Goal: Information Seeking & Learning: Find specific fact

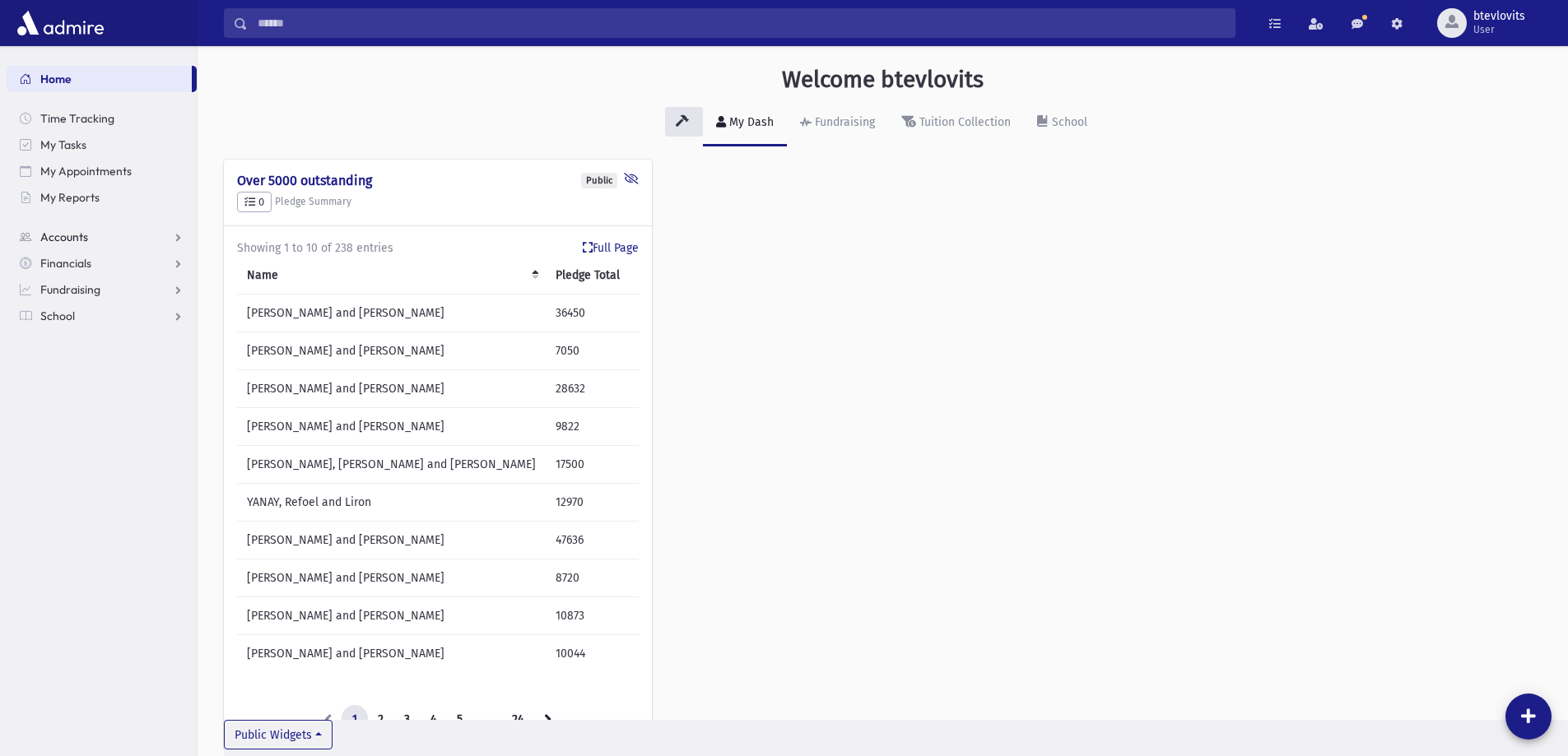
click at [105, 229] on link "Accounts" at bounding box center [101, 236] width 190 height 27
click at [104, 257] on span "Account List" at bounding box center [81, 263] width 63 height 15
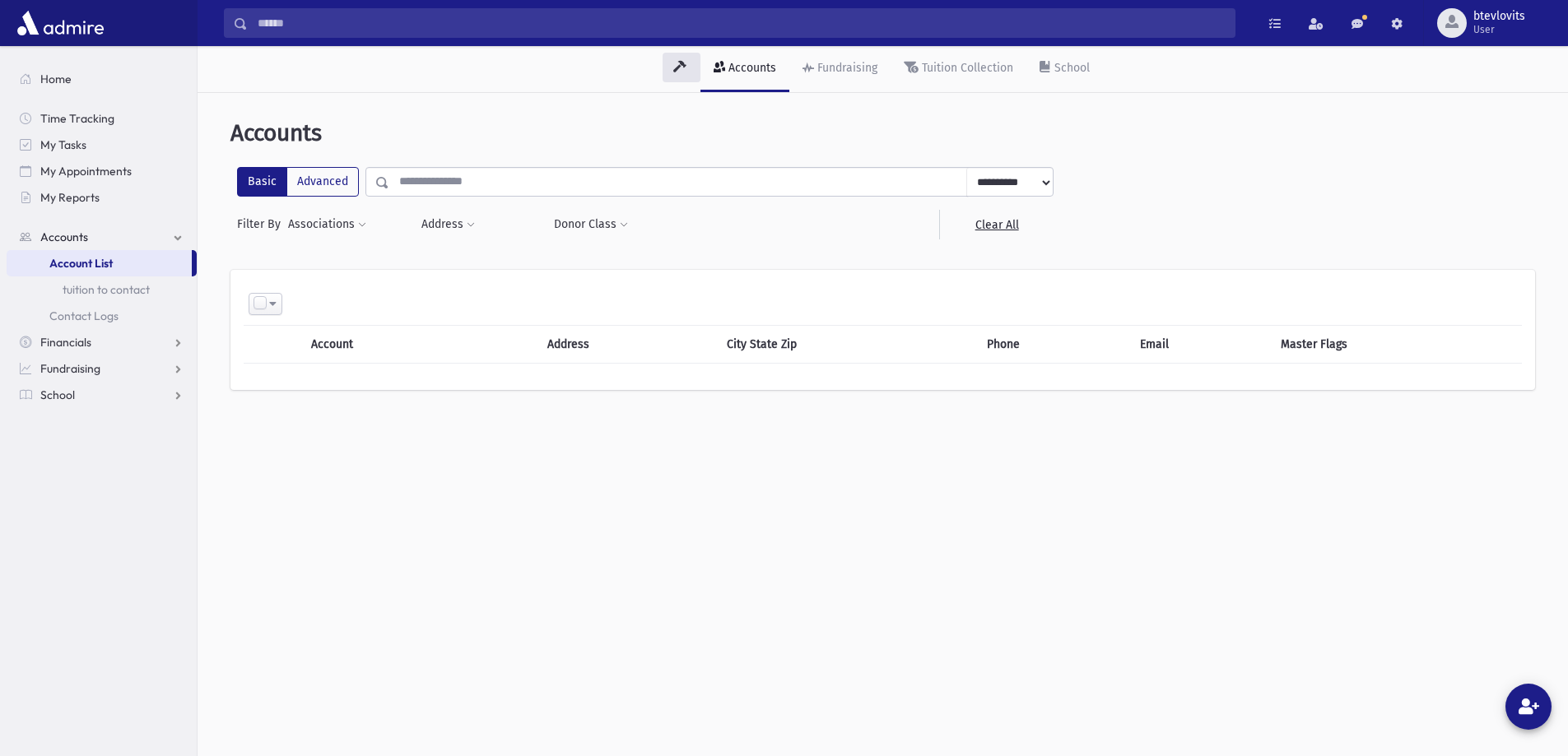
click at [668, 176] on input "text" at bounding box center [678, 181] width 577 height 29
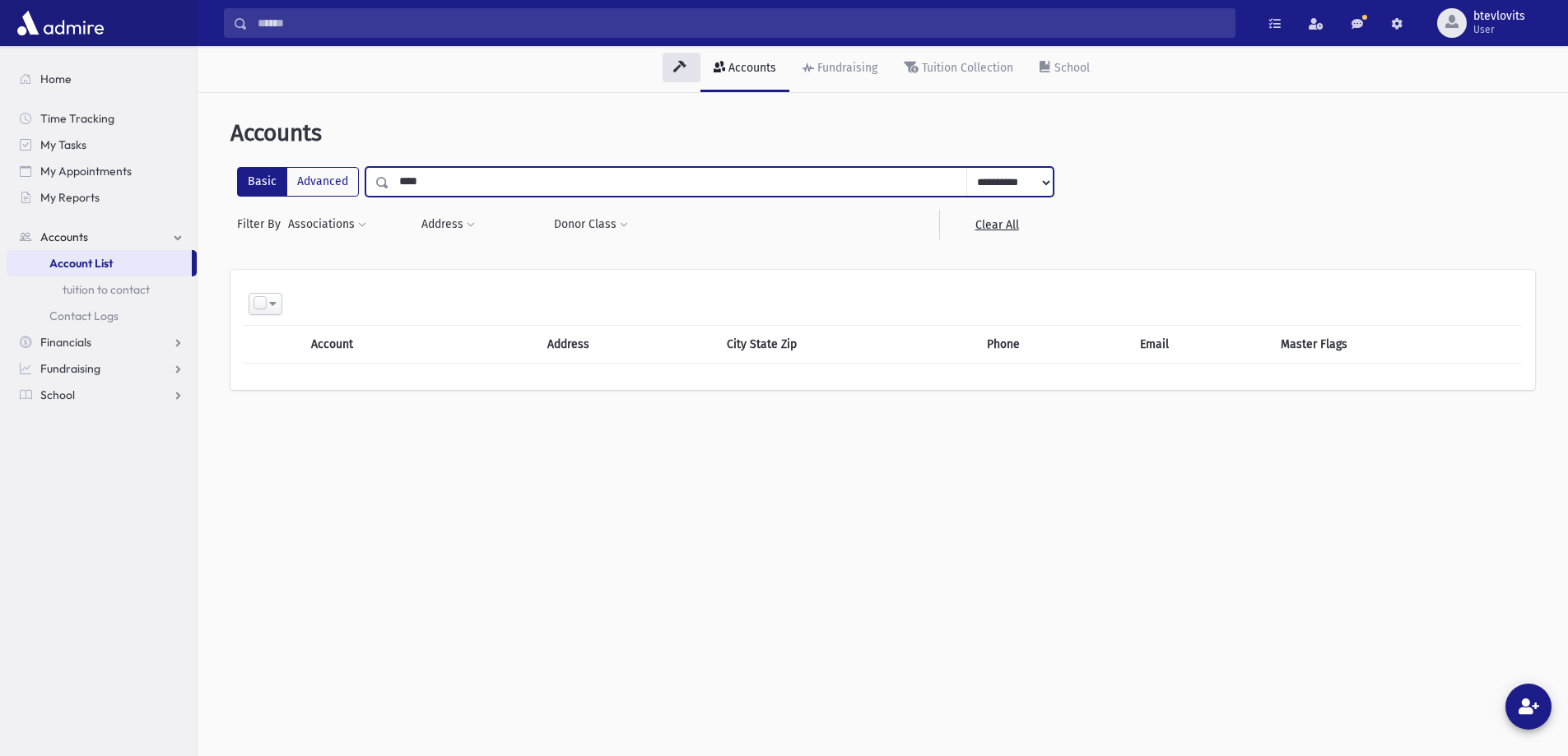
type input "****"
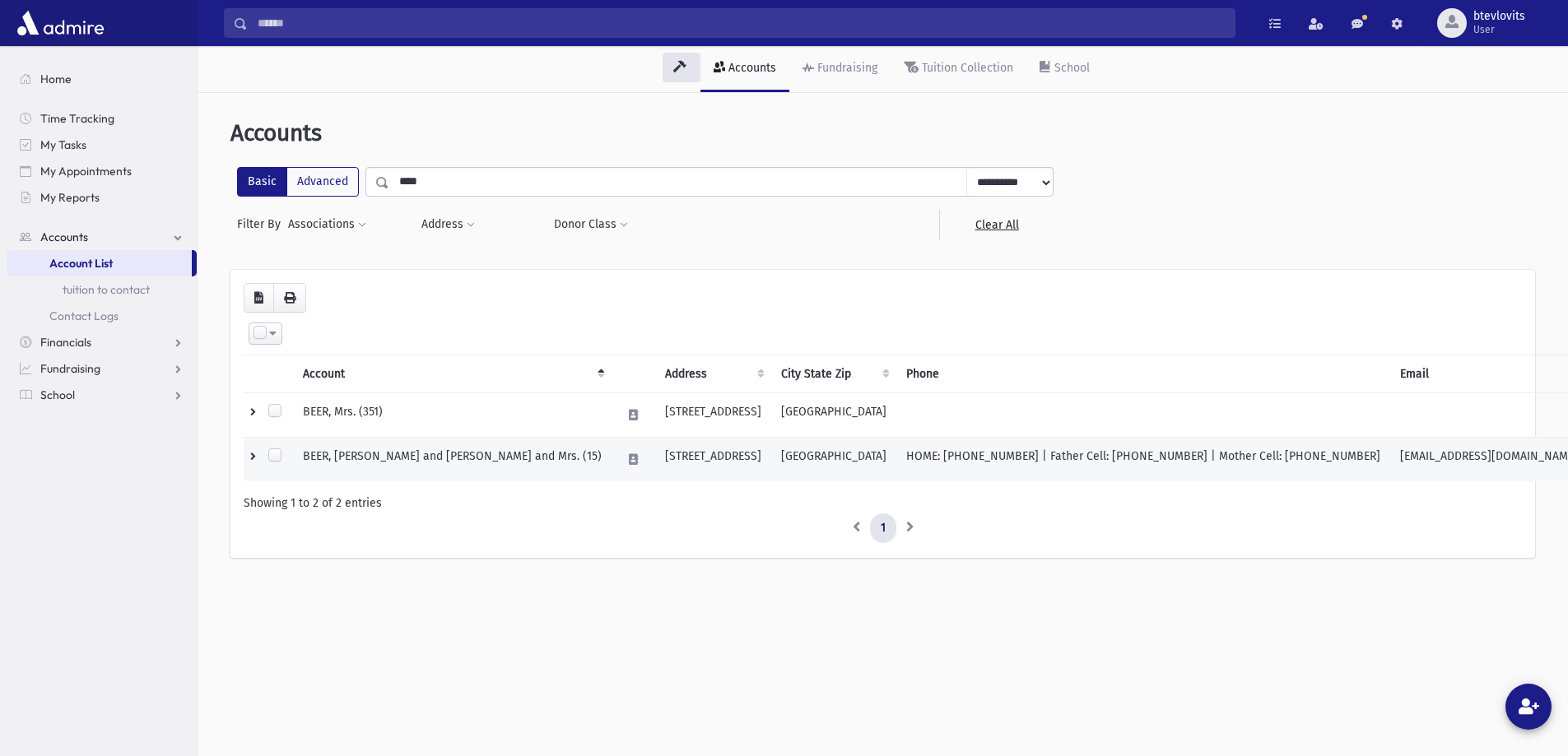
click at [539, 446] on td "BEER, Avrohom and Tirtza, Rabbi and Mrs. (15)" at bounding box center [453, 460] width 319 height 44
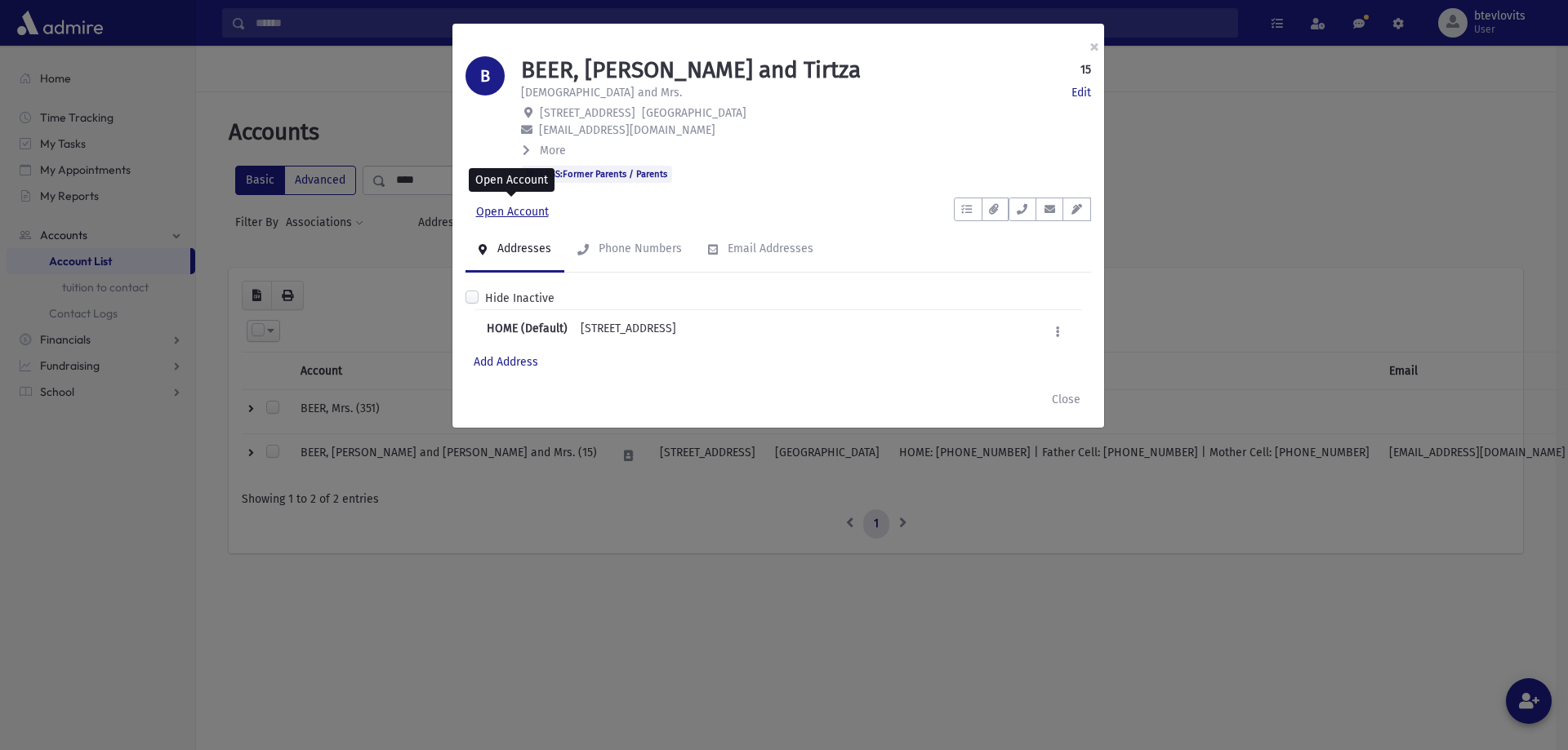
click at [525, 215] on link "Open Account" at bounding box center [512, 212] width 94 height 29
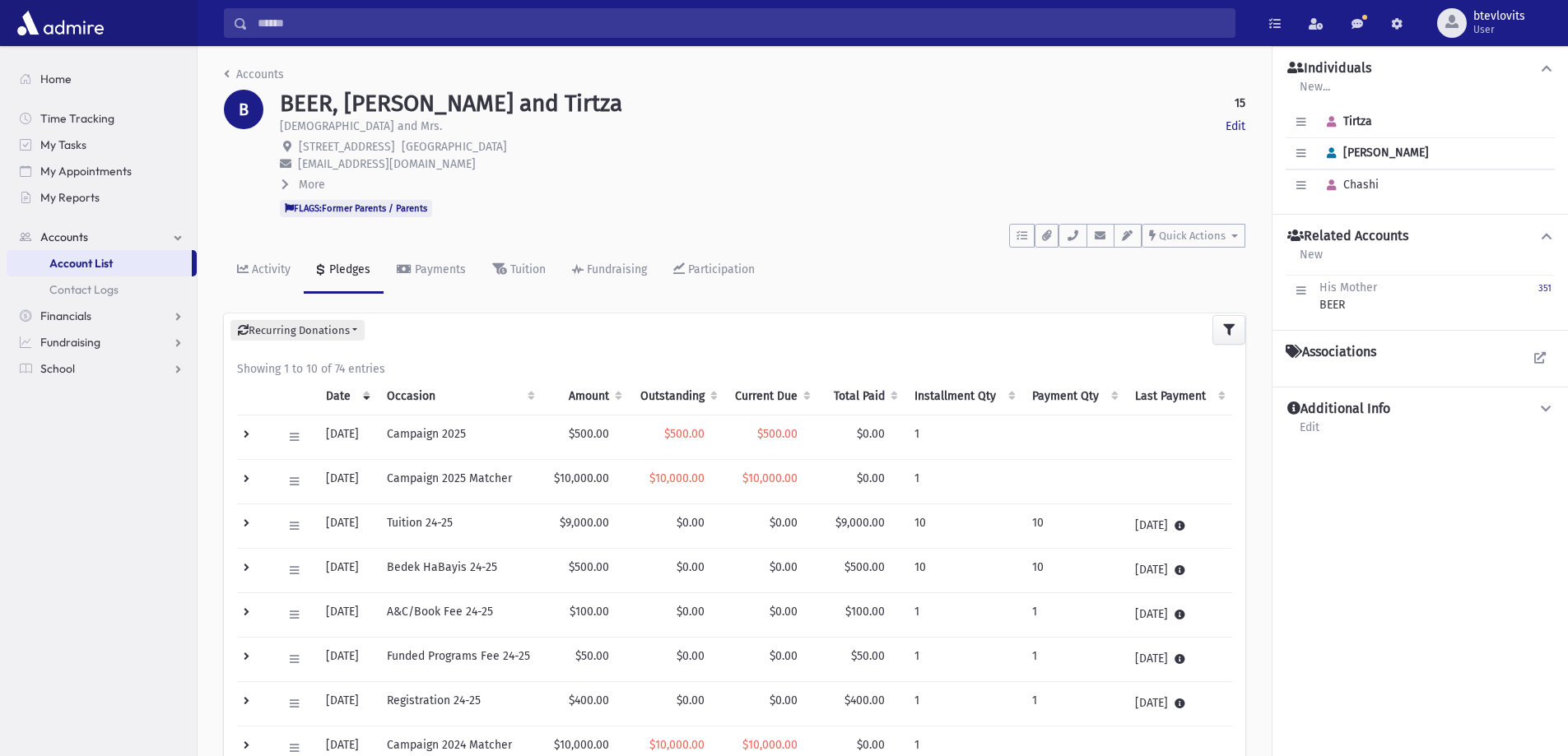
click at [324, 32] on input "Search" at bounding box center [740, 23] width 987 height 29
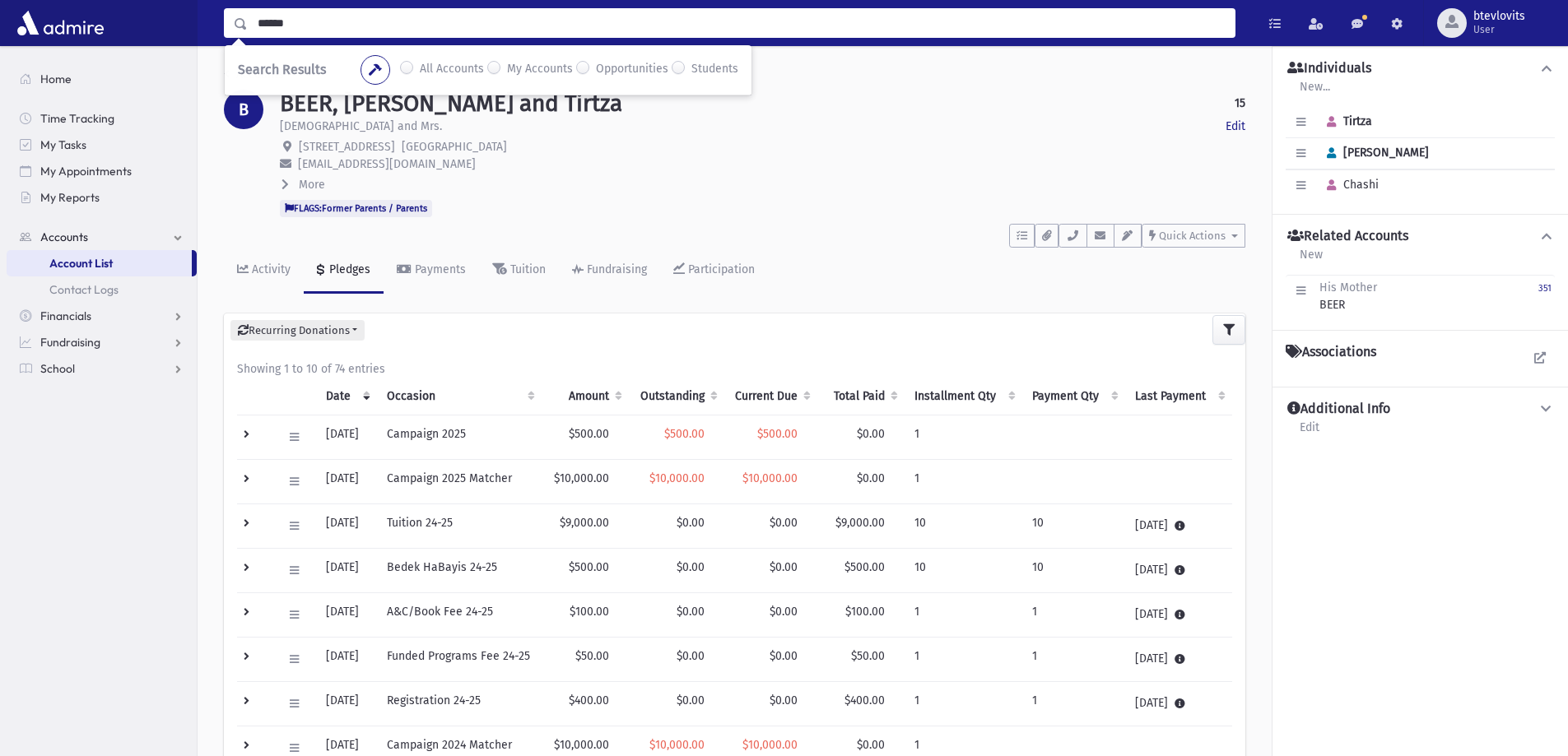
type input "******"
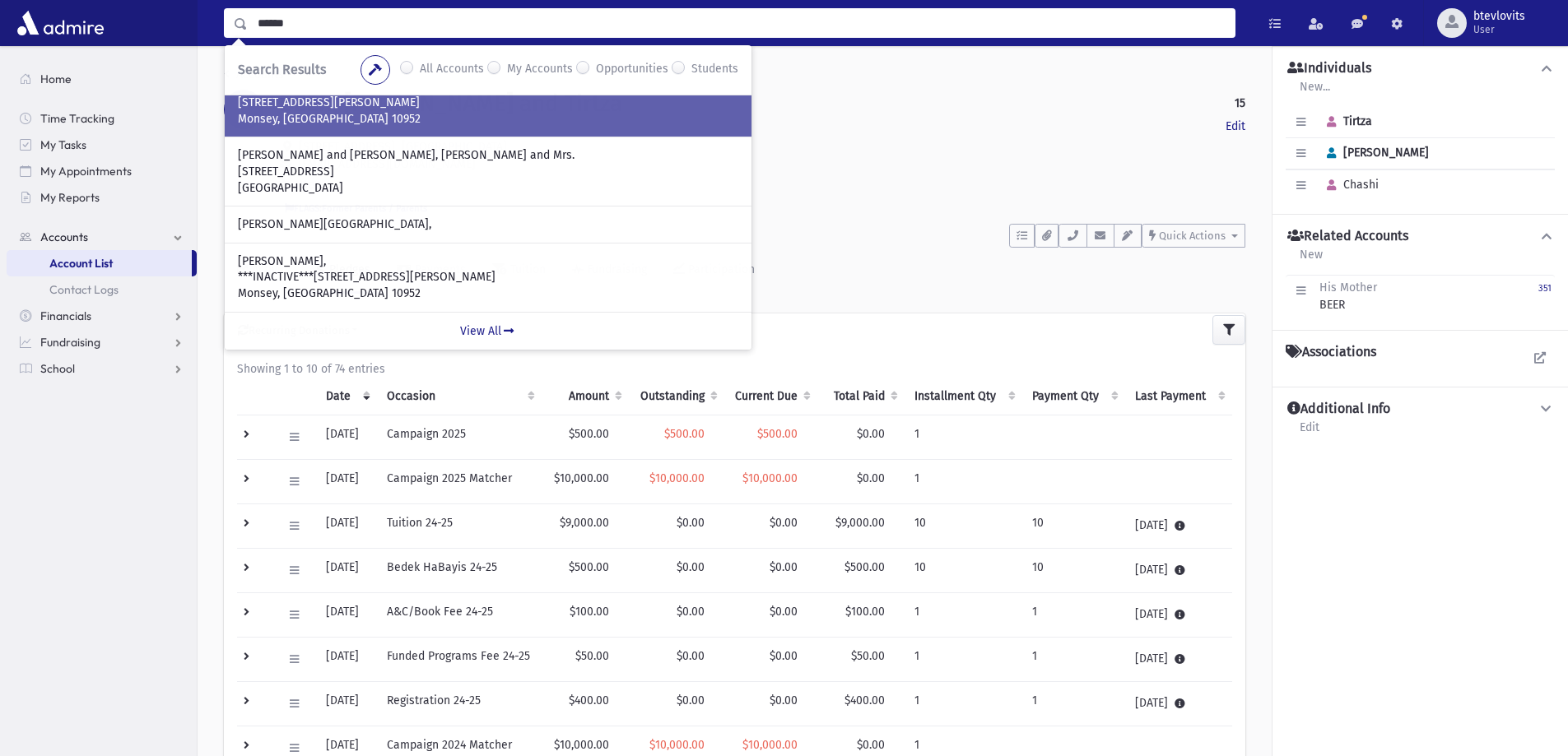
scroll to position [82, 0]
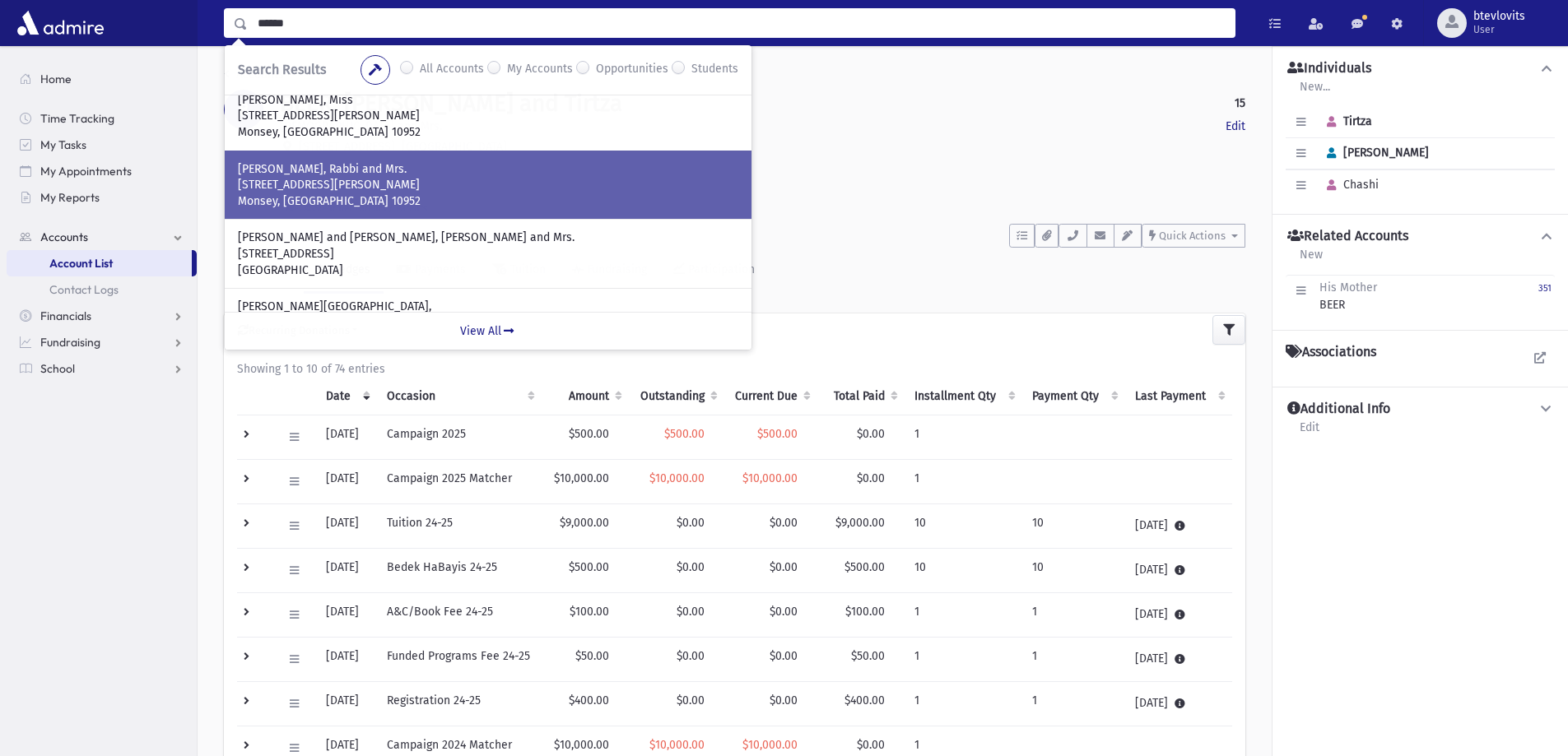
click at [416, 192] on p "[STREET_ADDRESS][PERSON_NAME]" at bounding box center [488, 185] width 500 height 16
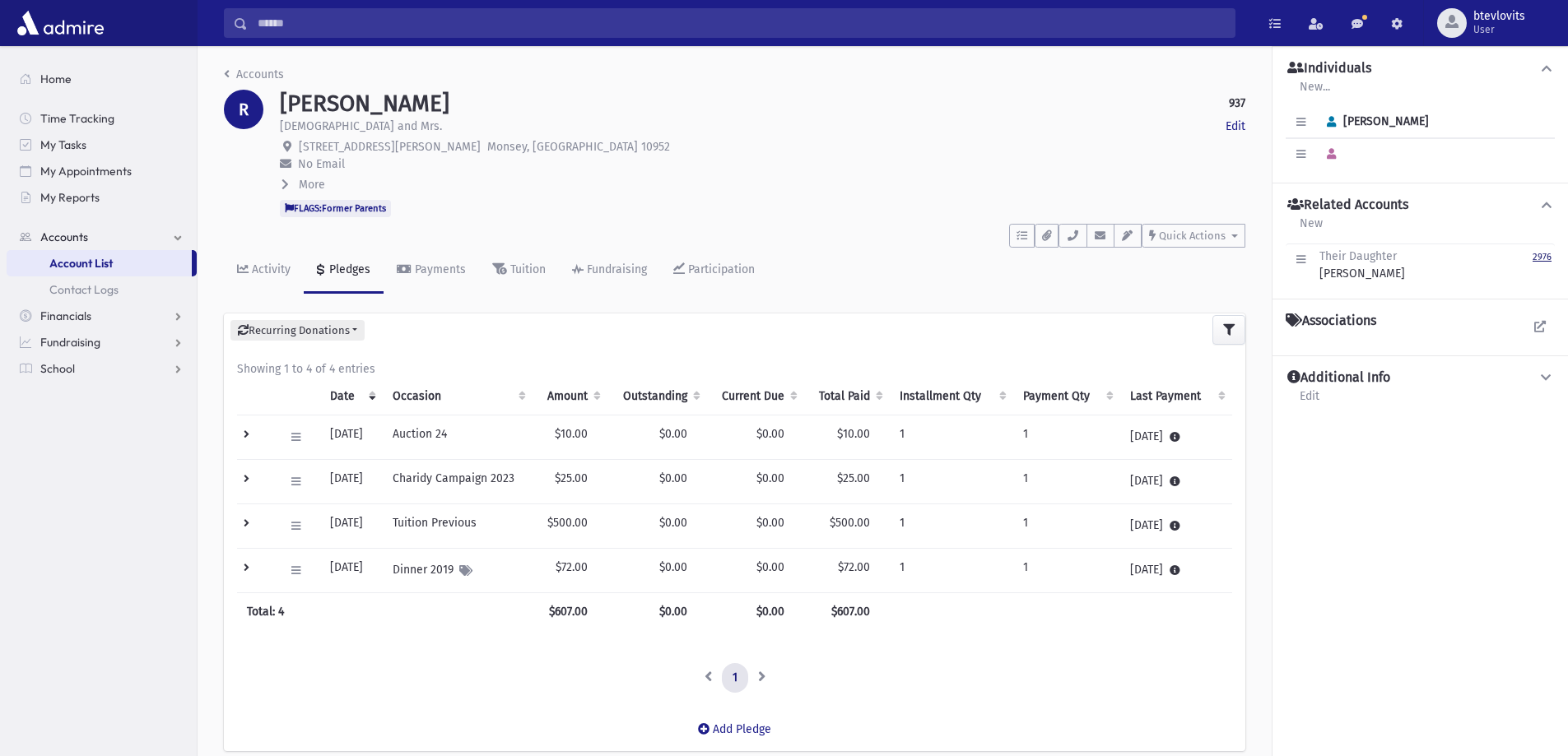
click at [1545, 256] on small "2976" at bounding box center [1541, 257] width 19 height 11
click at [81, 367] on link "School" at bounding box center [101, 368] width 190 height 27
click at [88, 344] on span "Students" at bounding box center [71, 342] width 45 height 15
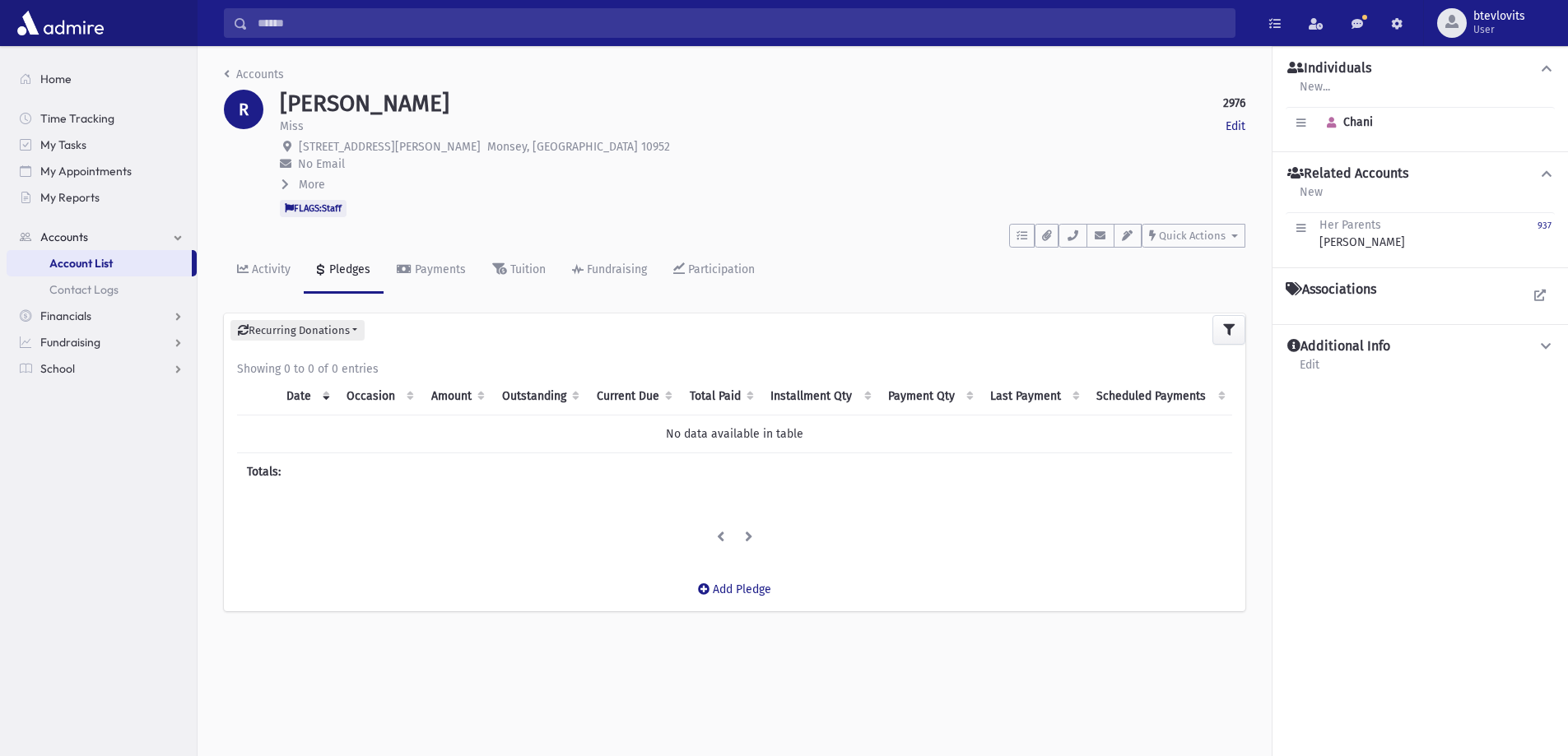
click at [1370, 125] on span "Chani" at bounding box center [1345, 122] width 53 height 14
click at [1337, 125] on button "button" at bounding box center [1331, 123] width 24 height 24
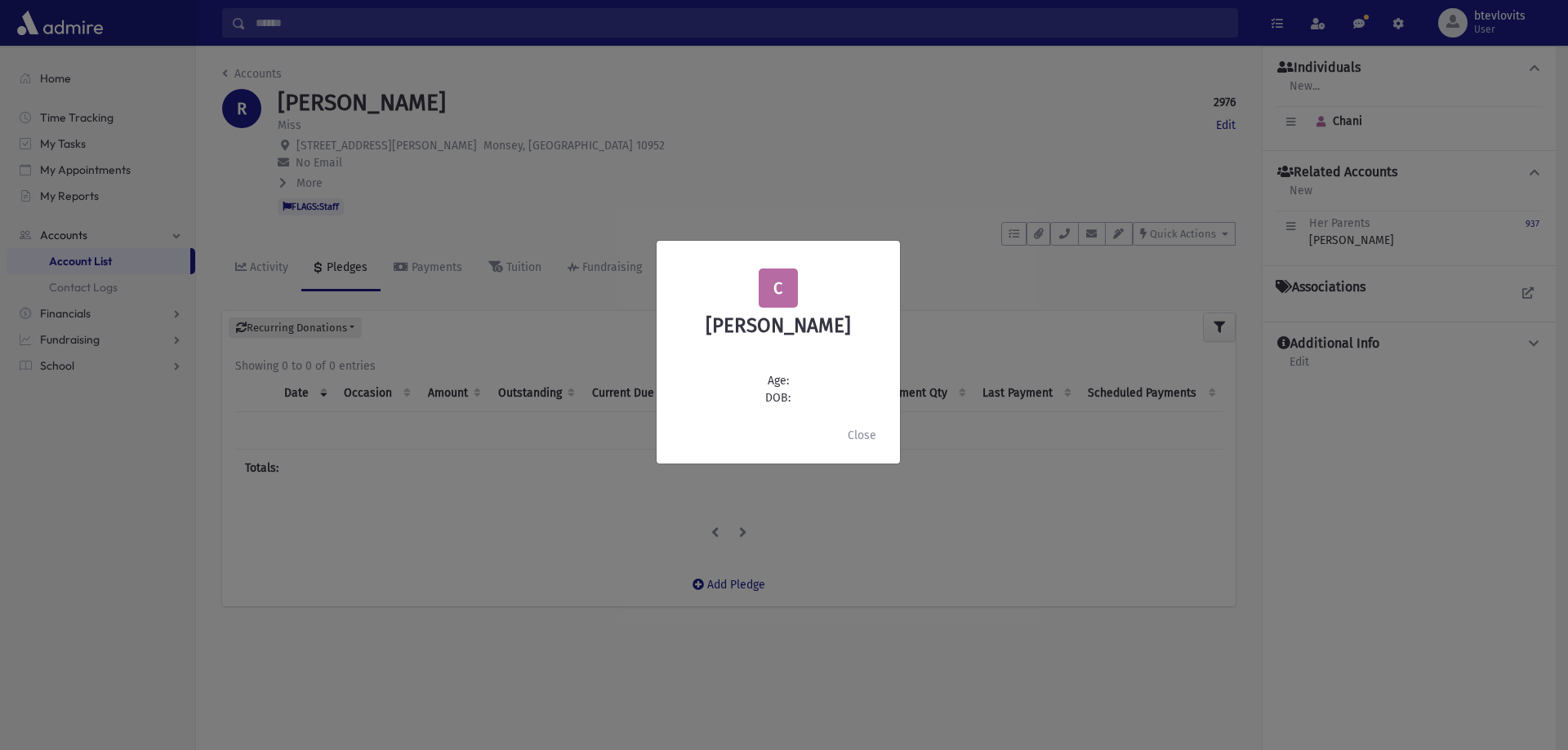
click at [856, 191] on div "C Chani Ribiat Age: DOB: Close" at bounding box center [784, 375] width 1568 height 750
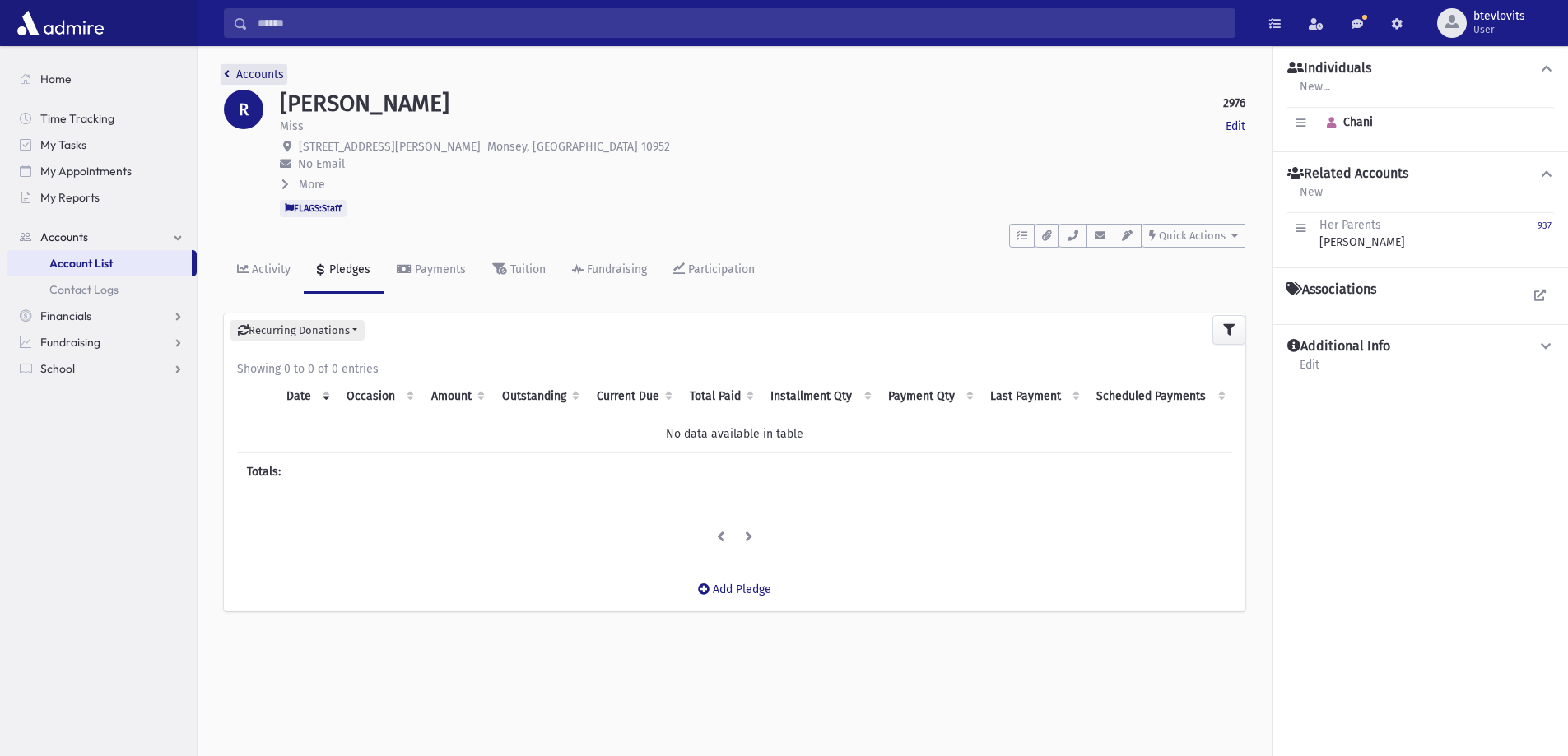
click at [224, 78] on icon "breadcrumb" at bounding box center [226, 74] width 5 height 12
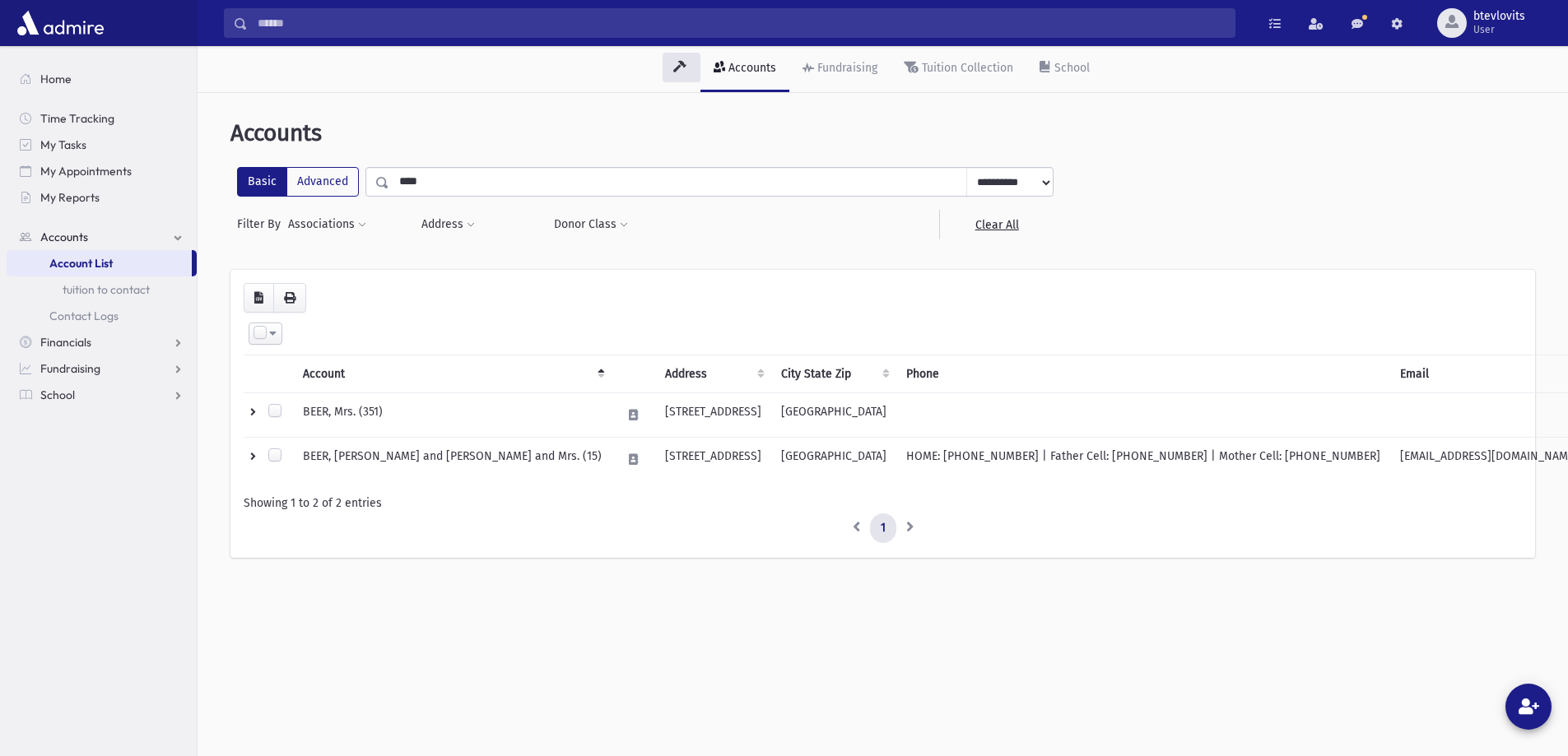
click at [308, 25] on input "Search" at bounding box center [740, 23] width 987 height 29
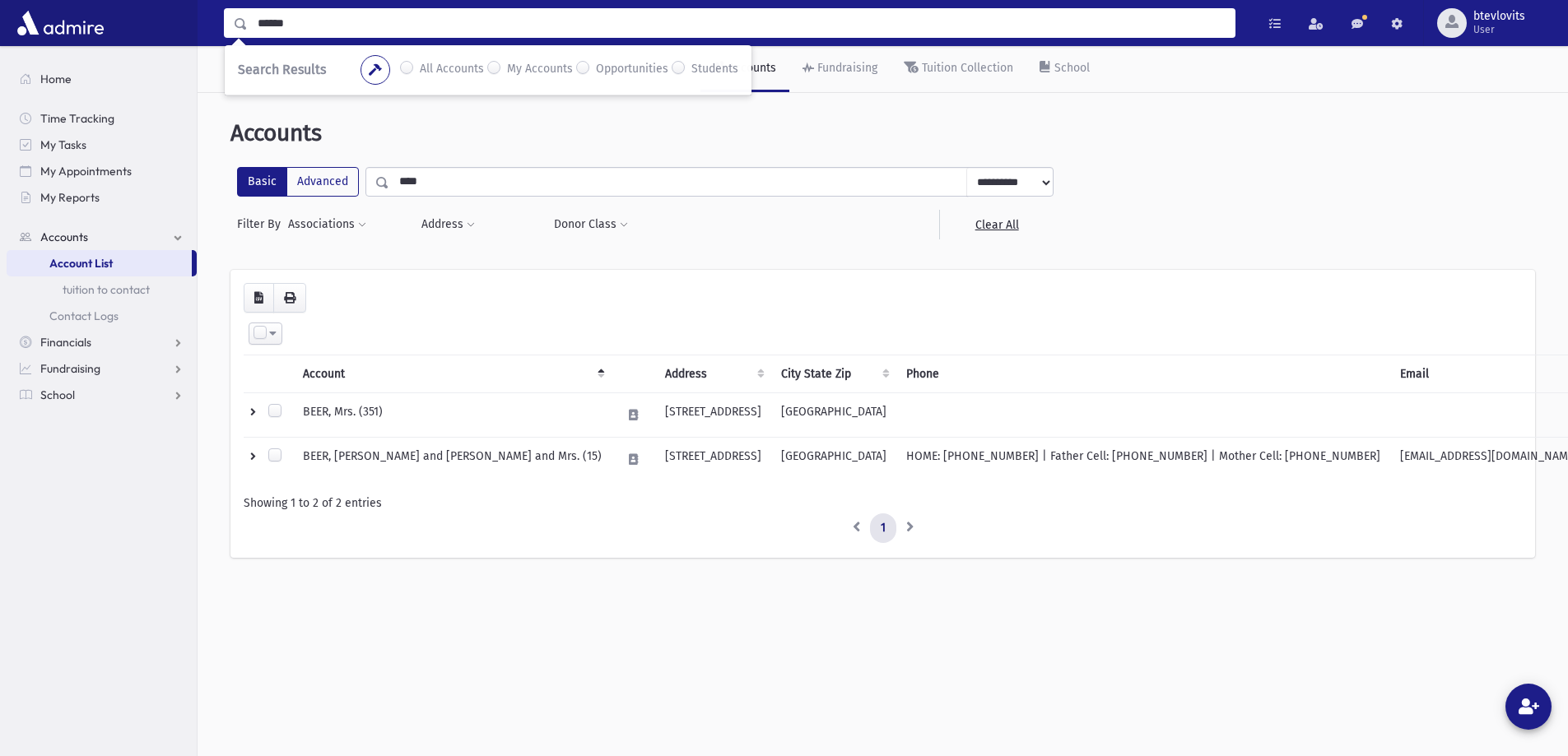
type input "******"
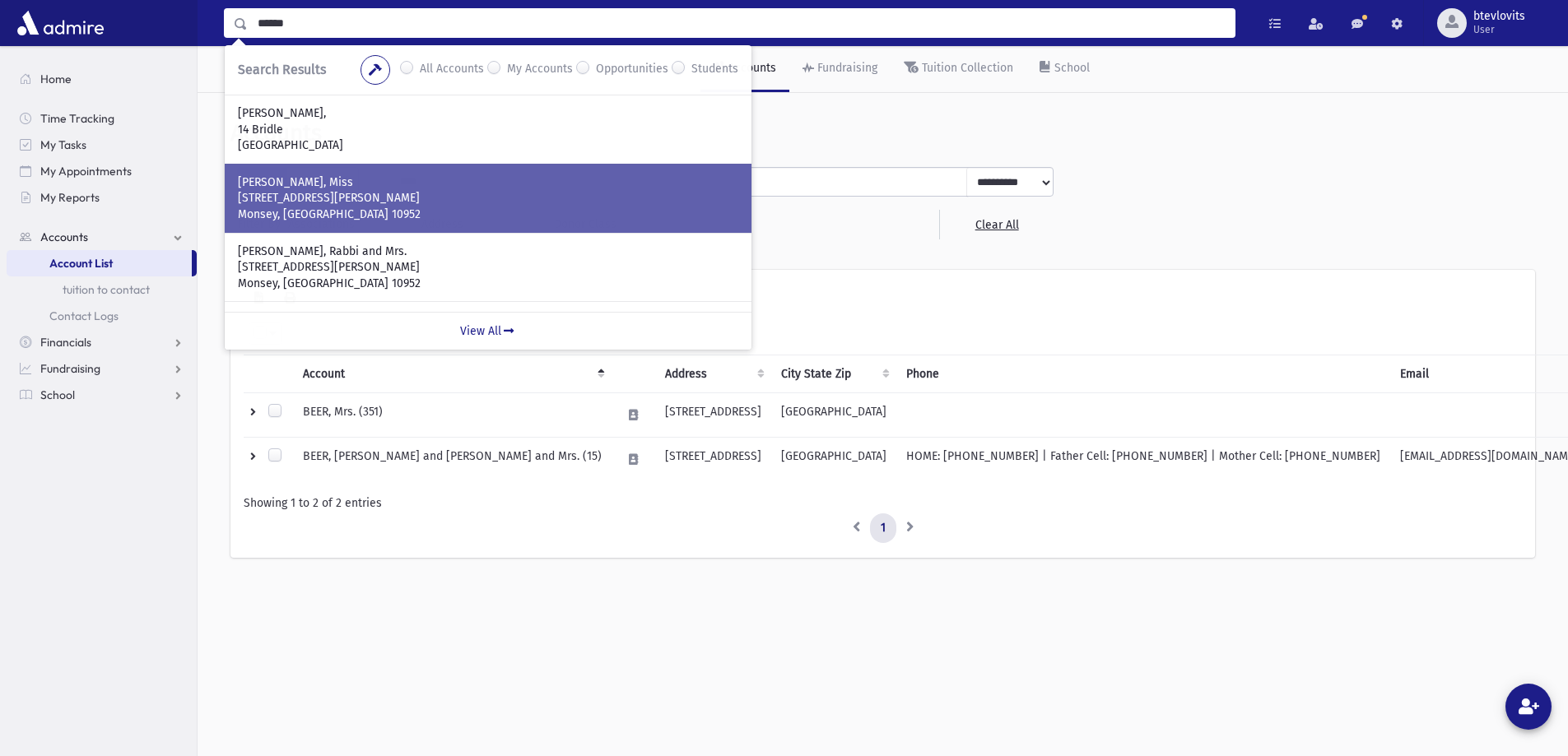
click at [399, 214] on p "Monsey, NY 10952" at bounding box center [488, 214] width 500 height 16
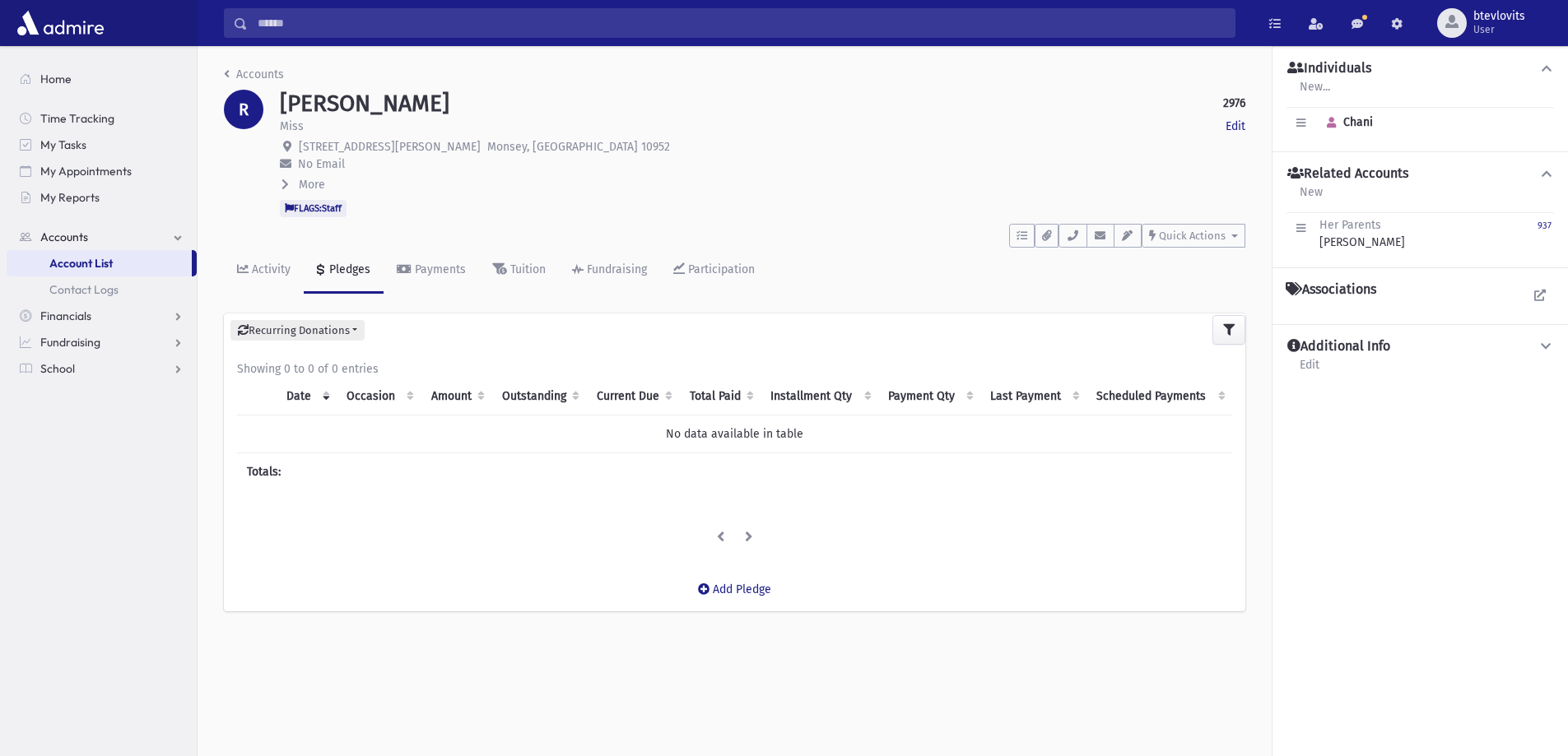
click at [334, 44] on div "Search Results All Accounts My Accounts" at bounding box center [883, 23] width 1370 height 46
click at [324, 28] on input "Search" at bounding box center [740, 23] width 987 height 29
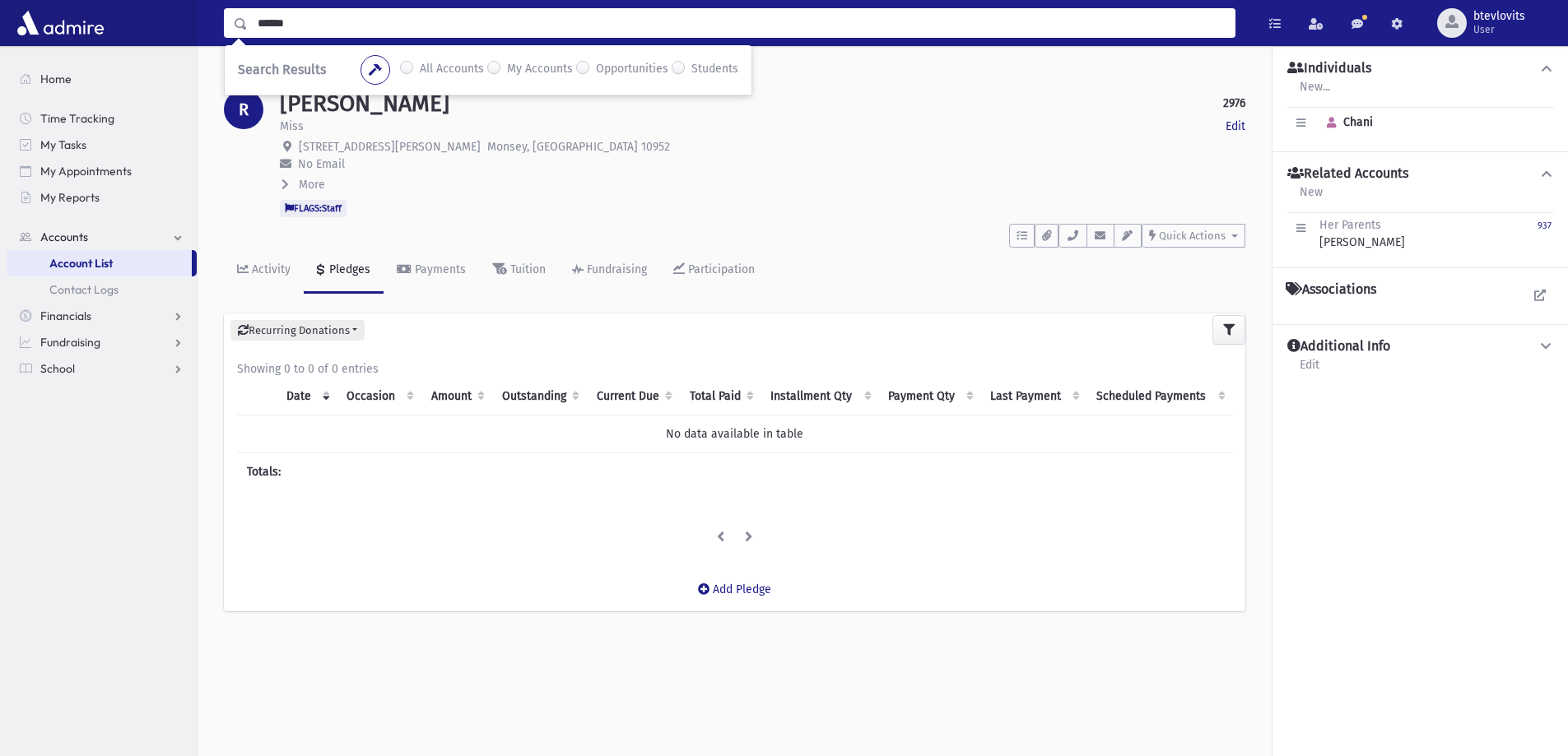
type input "******"
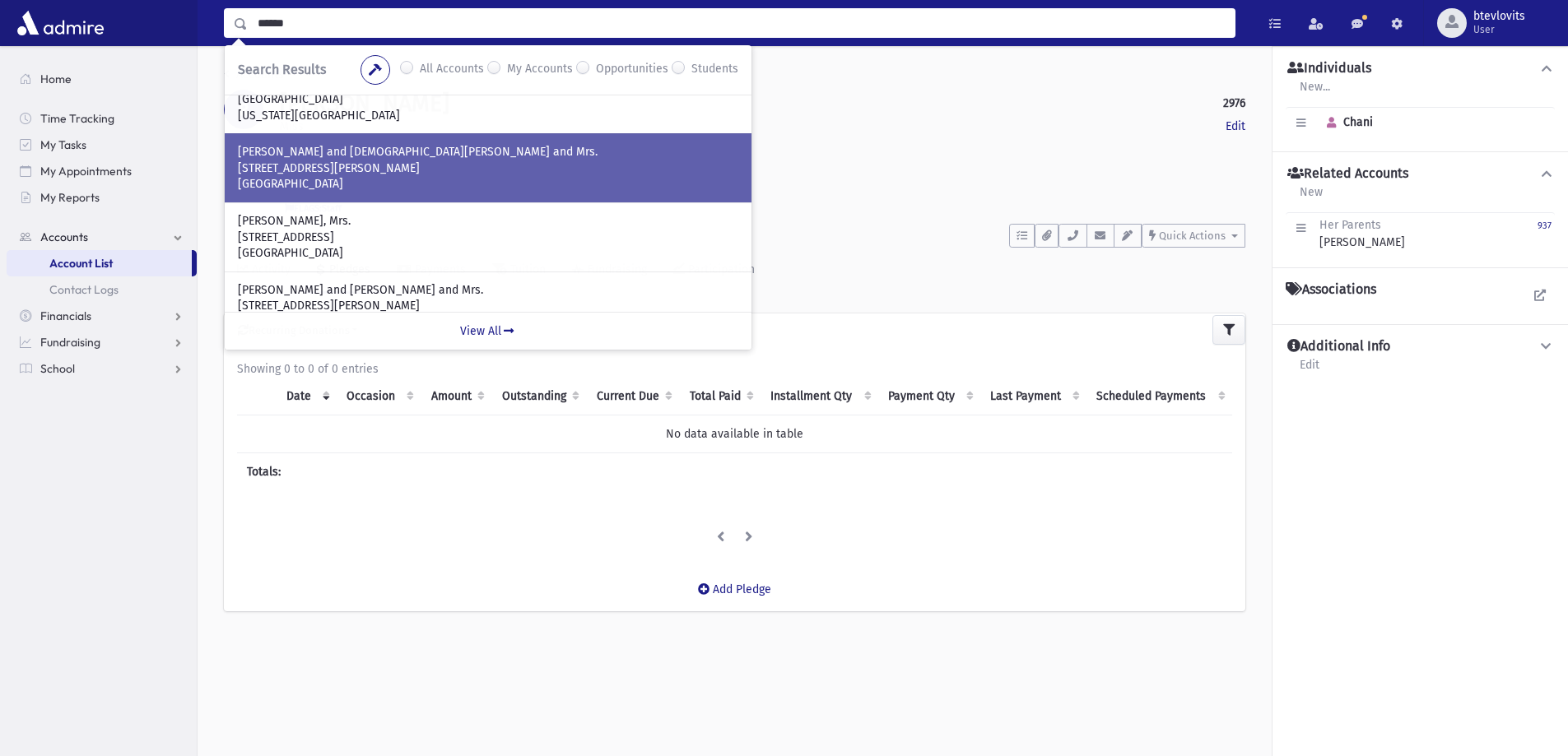
scroll to position [440, 0]
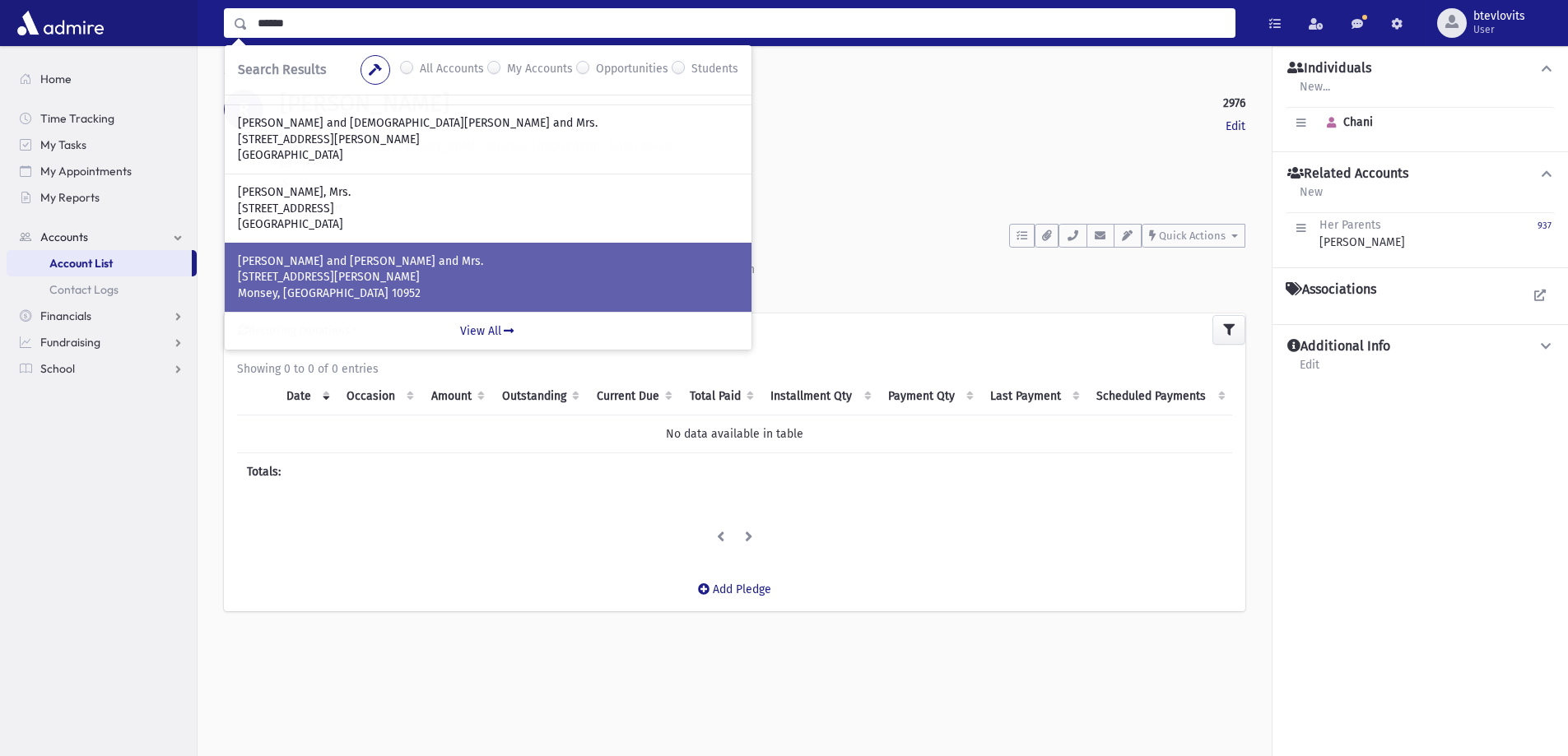
click at [491, 267] on p "RIBIAT, Yossi and Devorah, Rabbi and Mrs." at bounding box center [488, 262] width 500 height 16
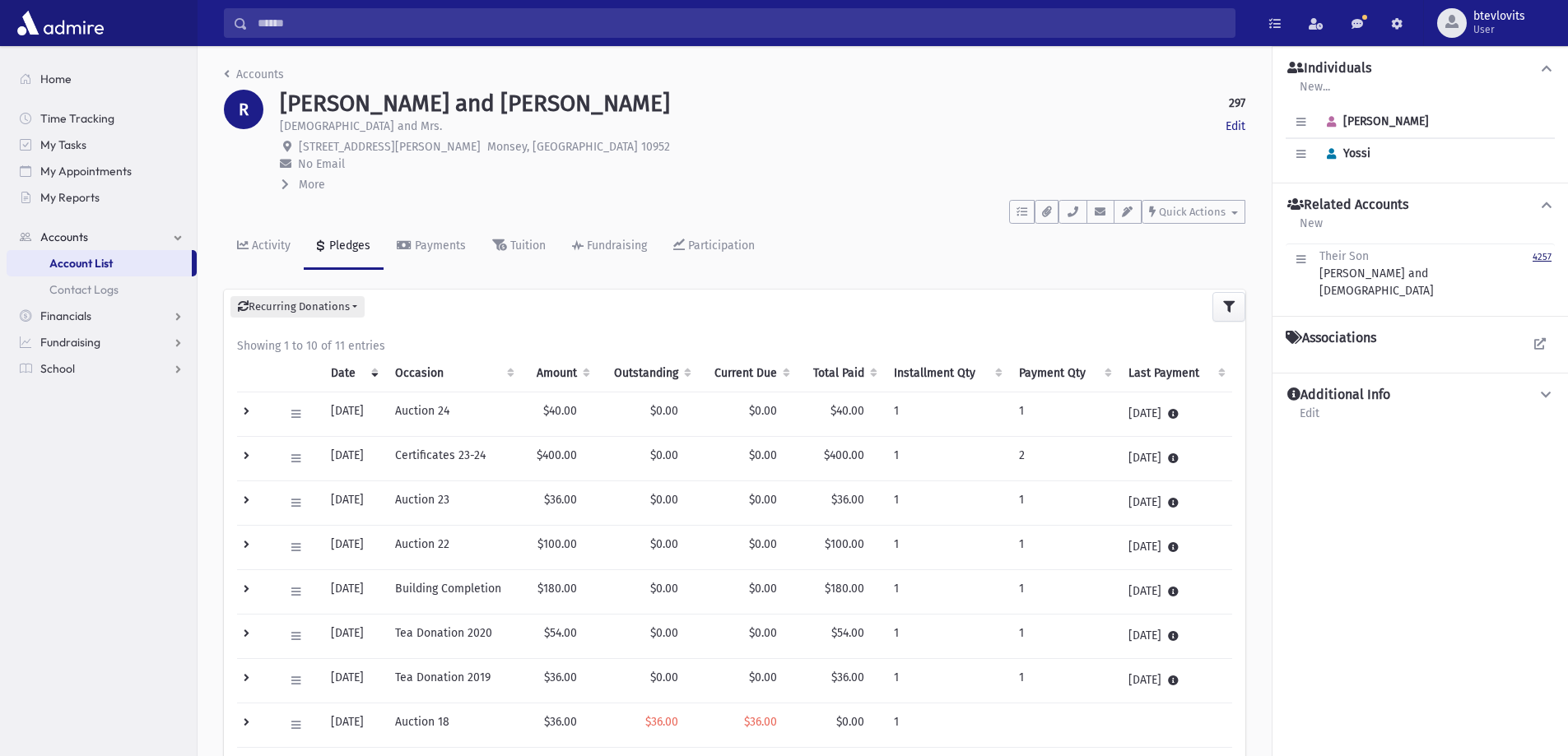
click at [1547, 250] on link "4257" at bounding box center [1541, 273] width 19 height 52
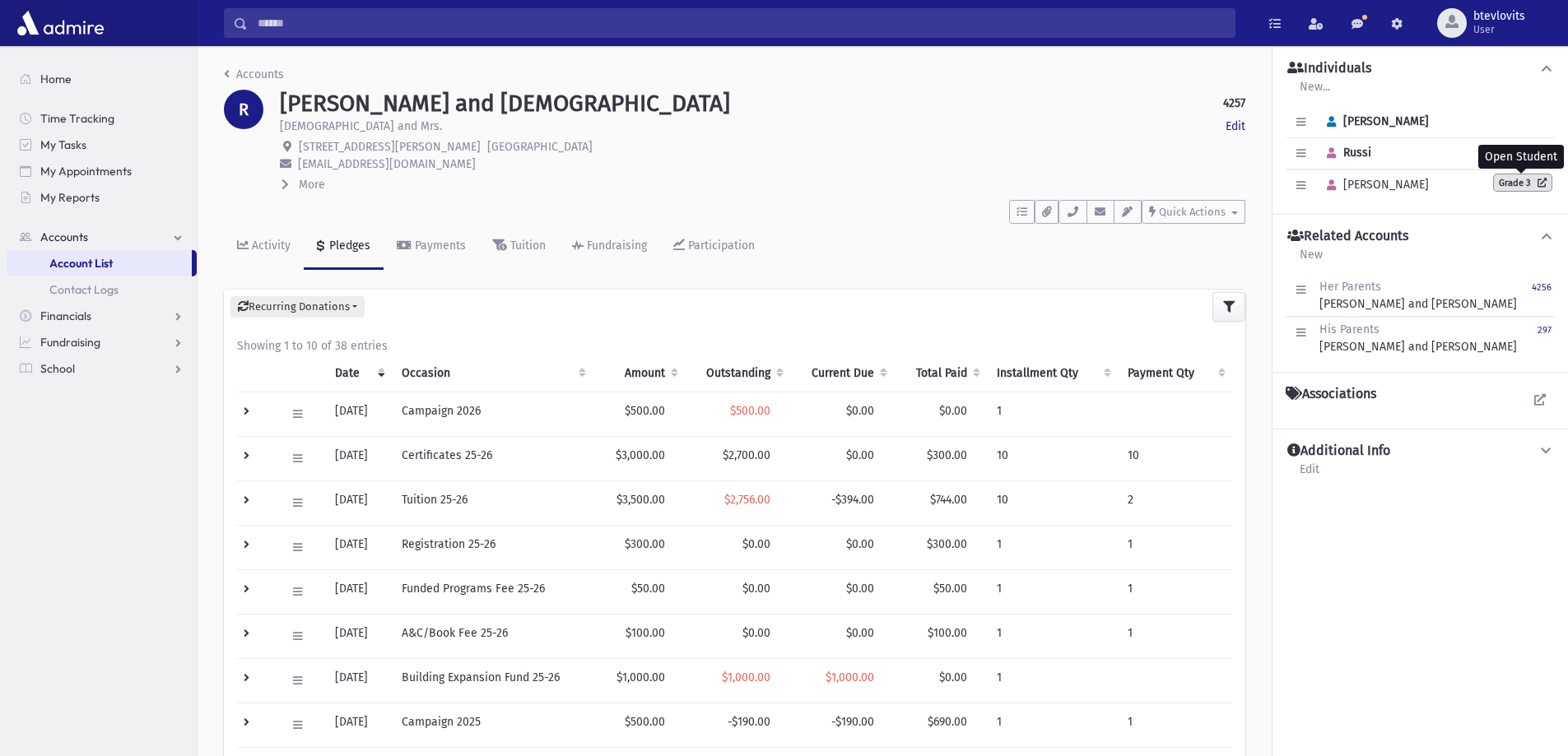
click at [1533, 181] on icon at bounding box center [1538, 182] width 16 height 9
click at [347, 20] on input "Search" at bounding box center [740, 23] width 987 height 29
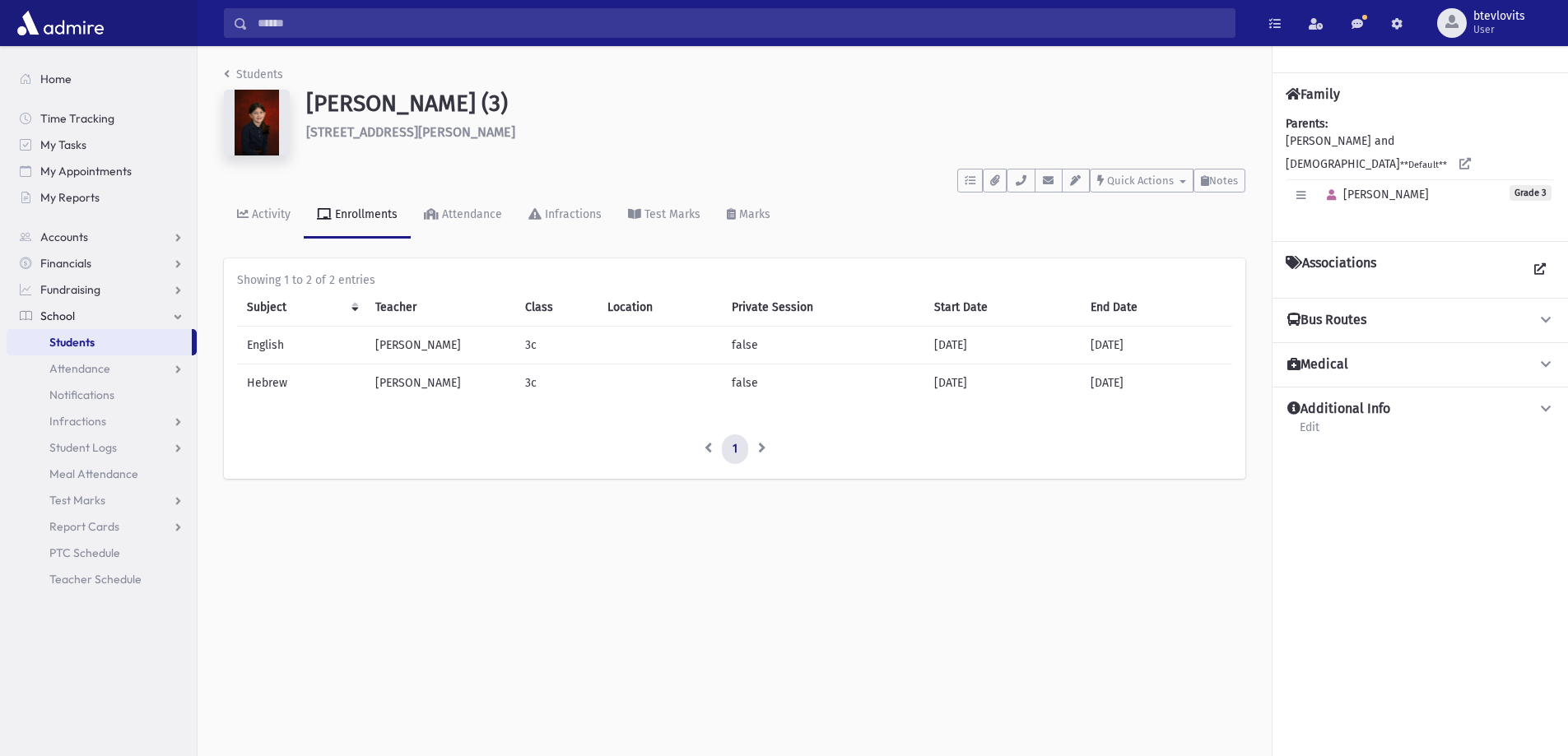
click at [262, 127] on img at bounding box center [257, 123] width 66 height 66
click at [254, 109] on img at bounding box center [257, 123] width 66 height 66
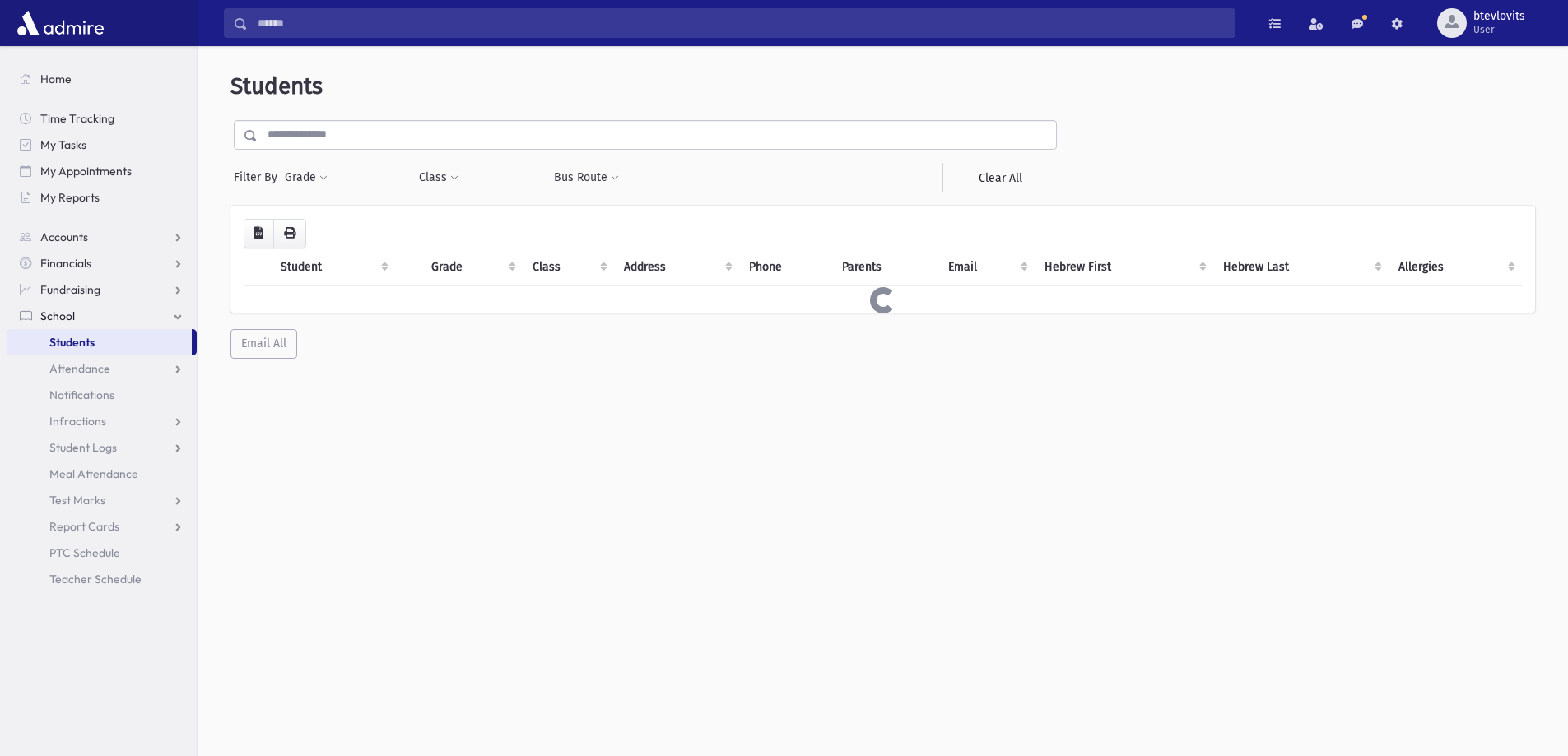
click at [384, 139] on input "text" at bounding box center [656, 135] width 798 height 29
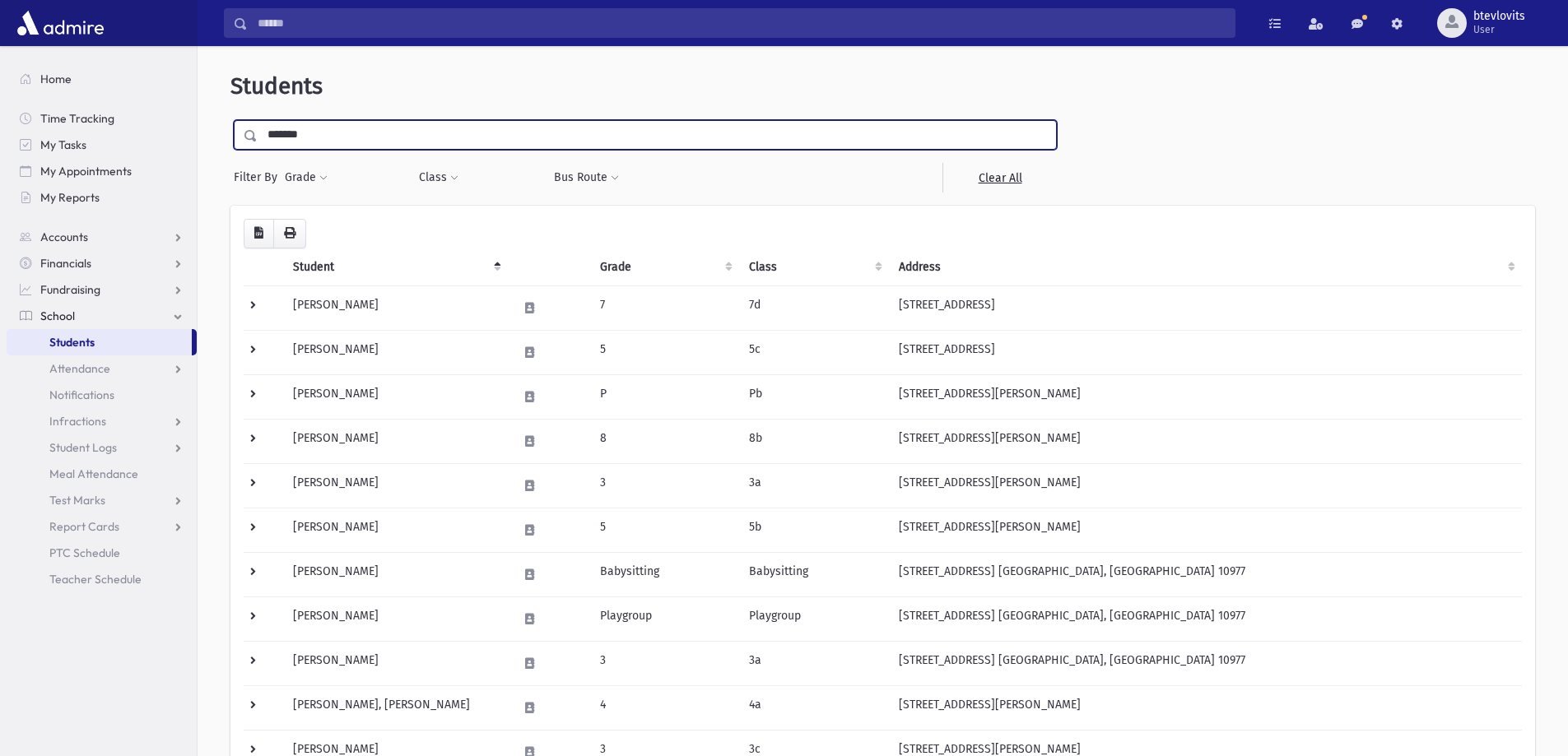
type input "*******"
click at [230, 120] on input "submit" at bounding box center [253, 131] width 46 height 22
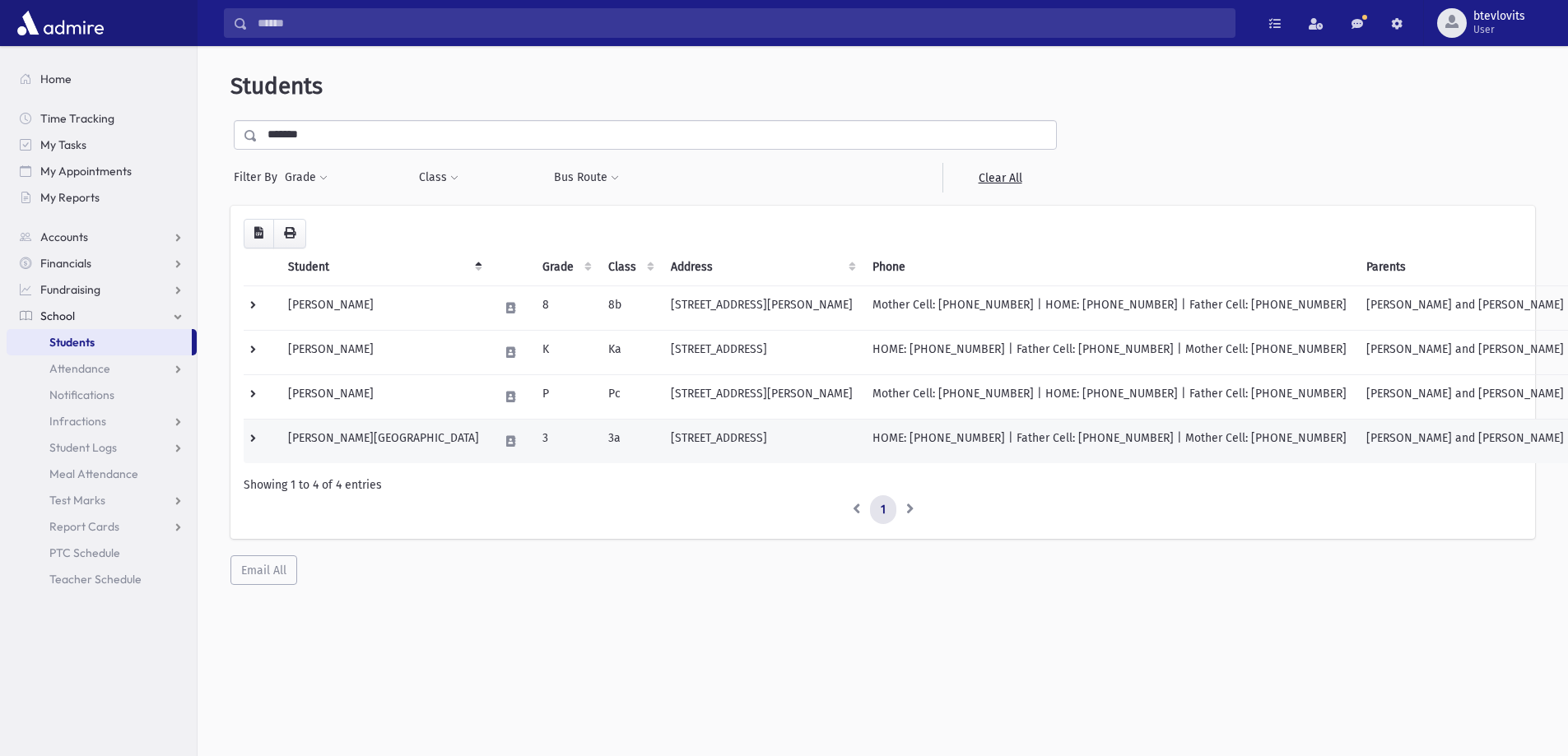
click at [332, 446] on td "[PERSON_NAME][GEOGRAPHIC_DATA]" at bounding box center [384, 441] width 211 height 44
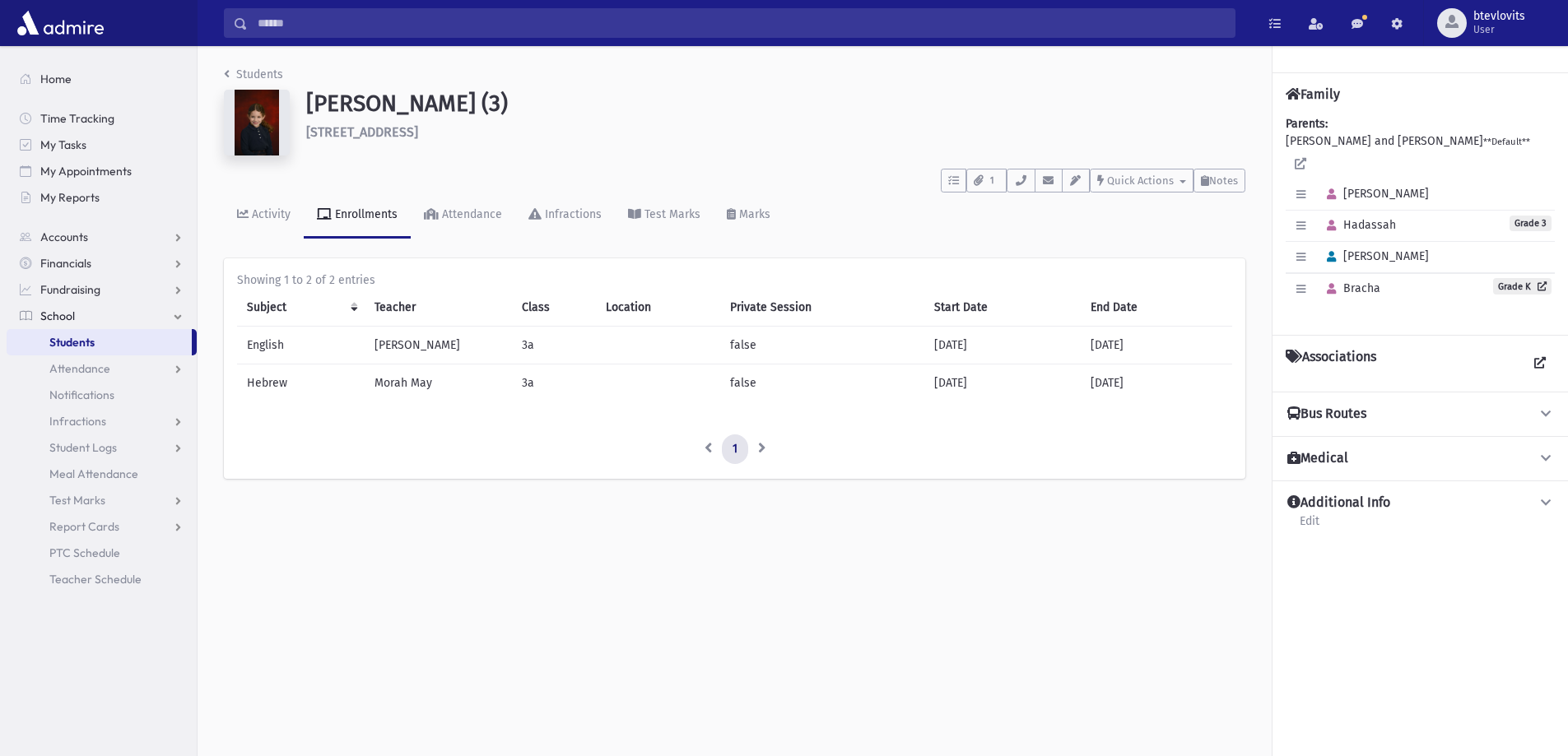
click at [1420, 148] on div "Parents: [PERSON_NAME] and [PERSON_NAME] **Default** Edit Individual Delete Ind…" at bounding box center [1420, 218] width 269 height 206
click at [1315, 149] on link at bounding box center [1300, 164] width 29 height 29
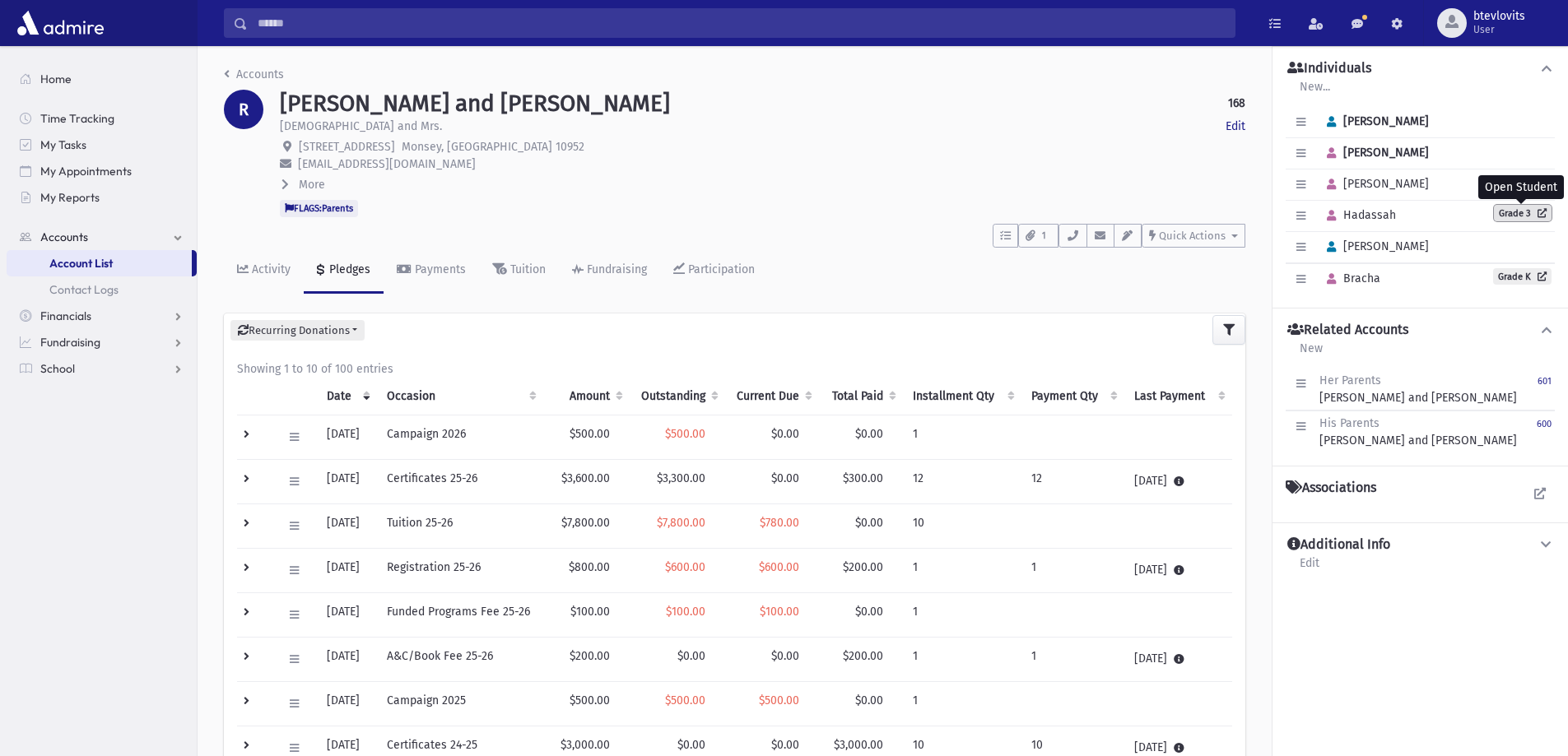
click at [1523, 214] on link "Grade 3" at bounding box center [1522, 214] width 58 height 16
click at [1513, 280] on link "Grade K" at bounding box center [1522, 277] width 59 height 16
